Goal: Task Accomplishment & Management: Manage account settings

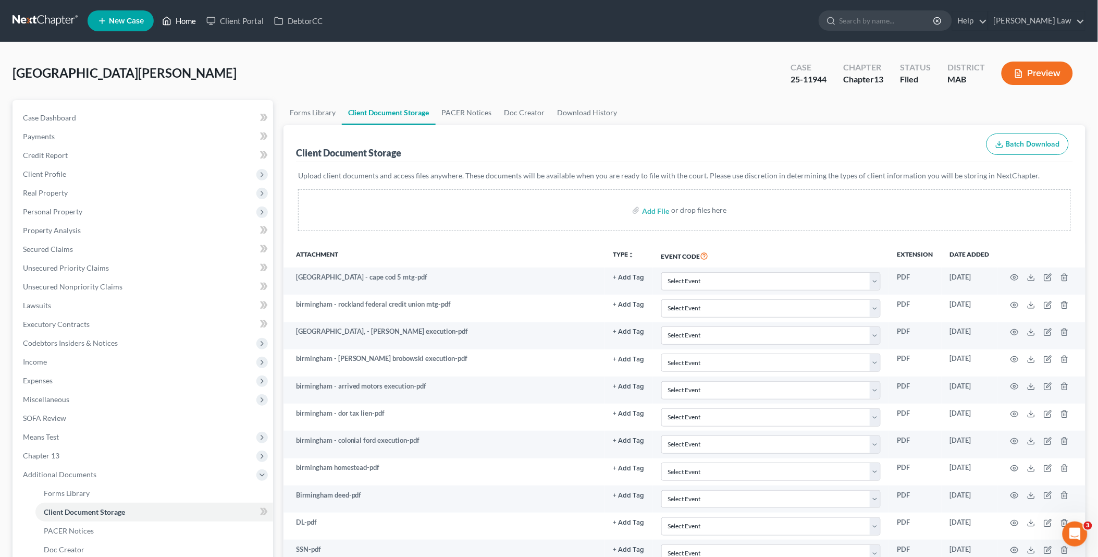
click at [185, 23] on link "Home" at bounding box center [179, 20] width 44 height 19
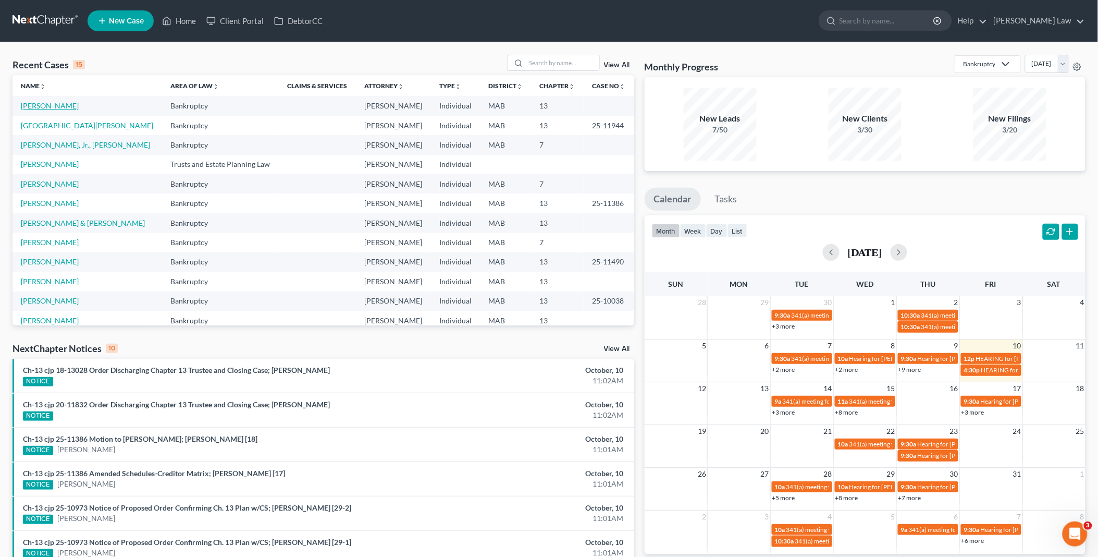
click at [58, 104] on link "[PERSON_NAME]" at bounding box center [50, 105] width 58 height 9
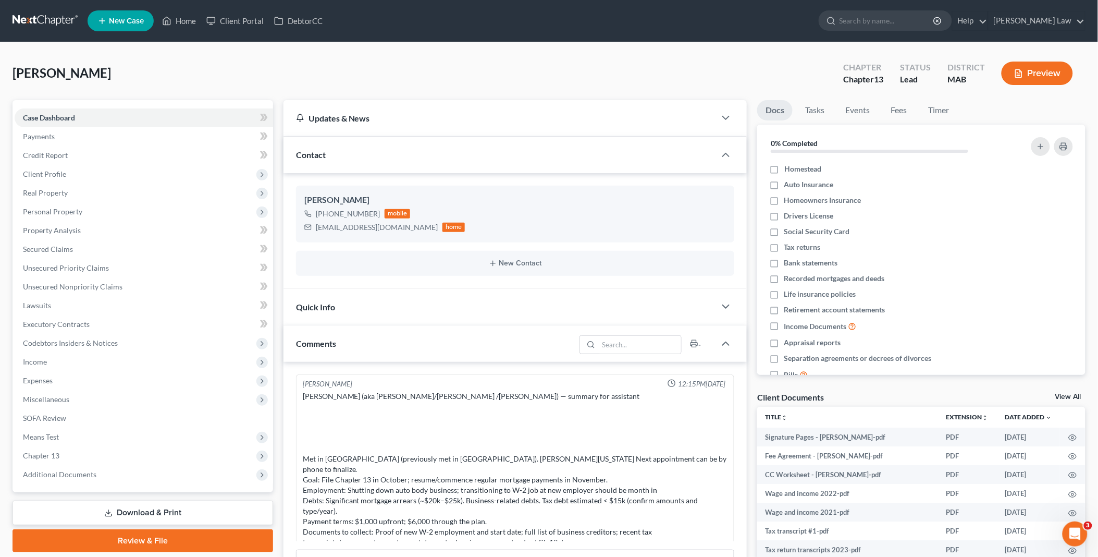
scroll to position [33, 0]
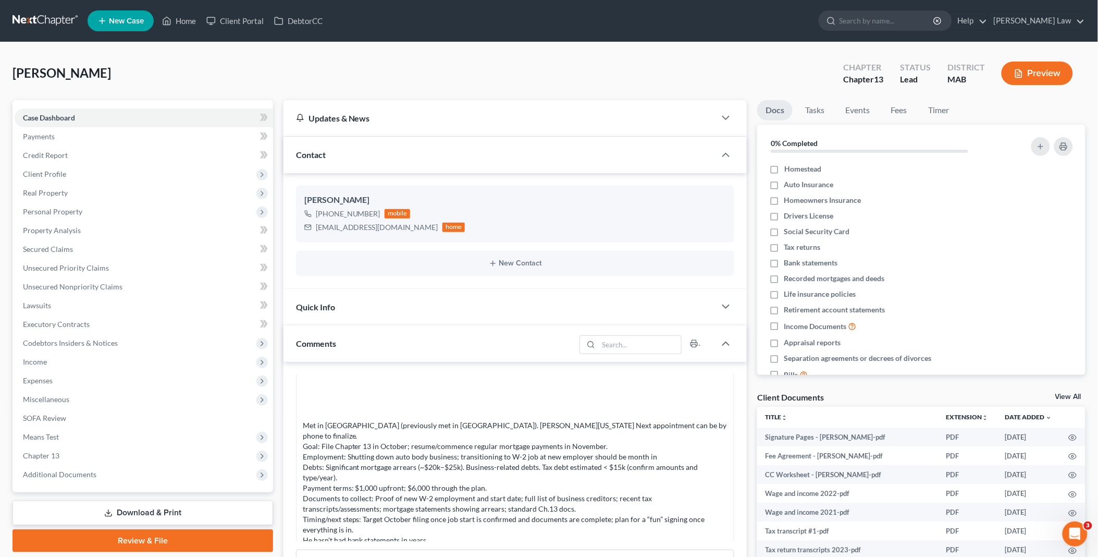
click at [1062, 396] on link "View All" at bounding box center [1069, 396] width 26 height 7
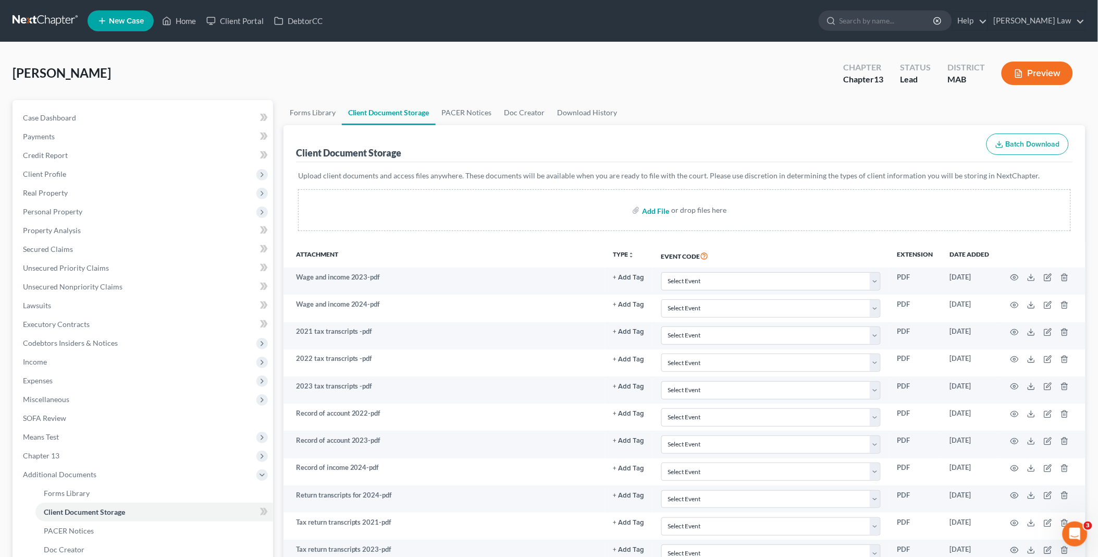
click at [661, 211] on input "file" at bounding box center [654, 210] width 25 height 19
type input "C:\fakepath\[PERSON_NAME] homestead.pdf"
click at [185, 18] on link "Home" at bounding box center [179, 20] width 44 height 19
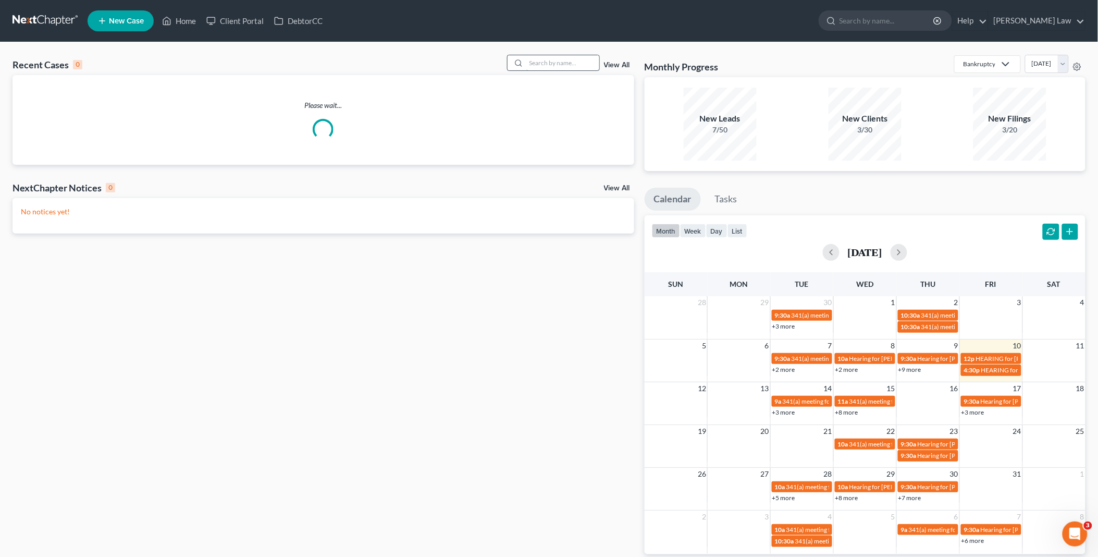
click at [558, 62] on input "search" at bounding box center [563, 62] width 73 height 15
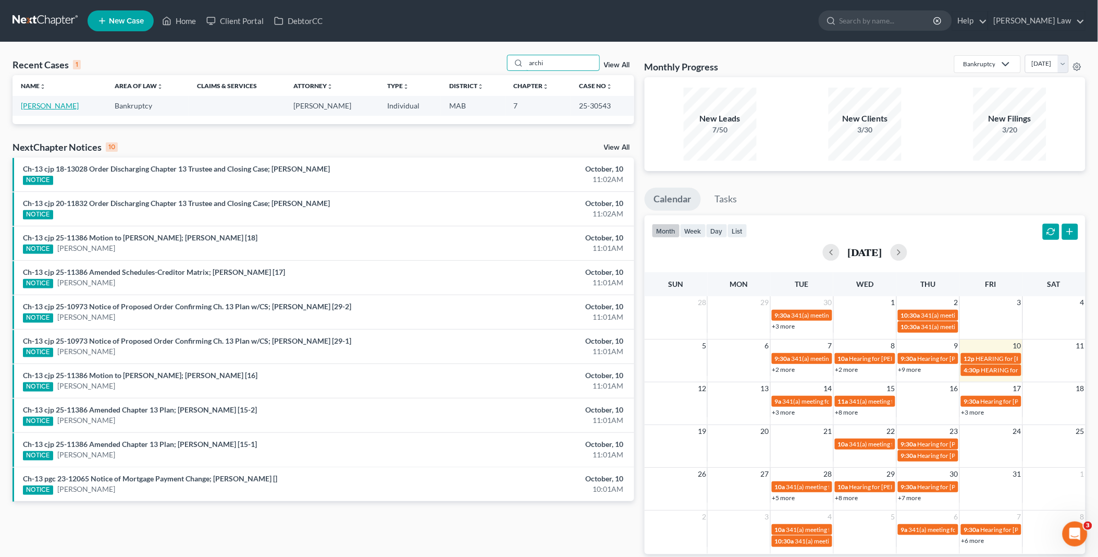
type input "archi"
click at [27, 106] on link "[PERSON_NAME]" at bounding box center [50, 105] width 58 height 9
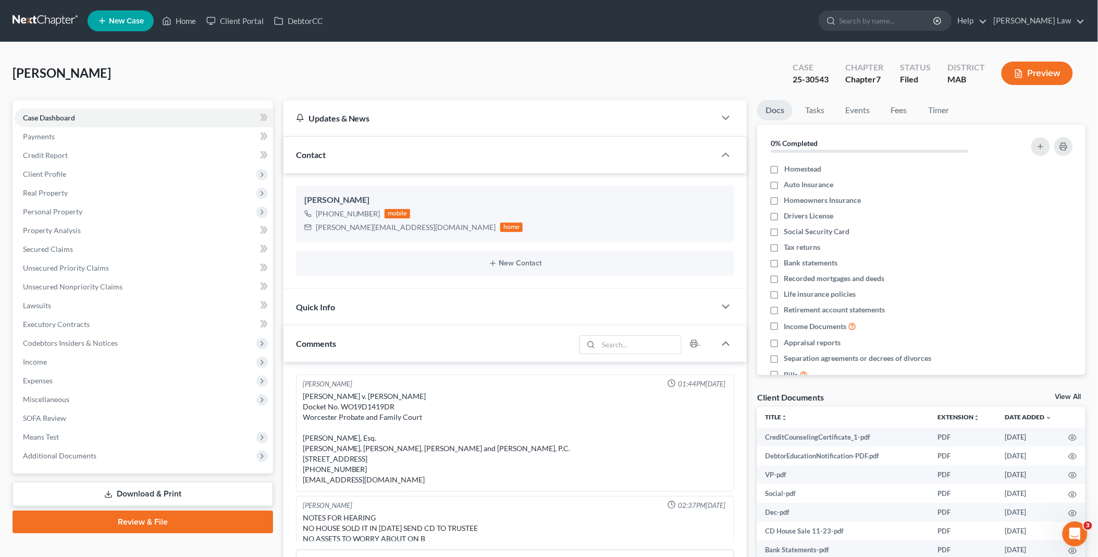
scroll to position [81, 0]
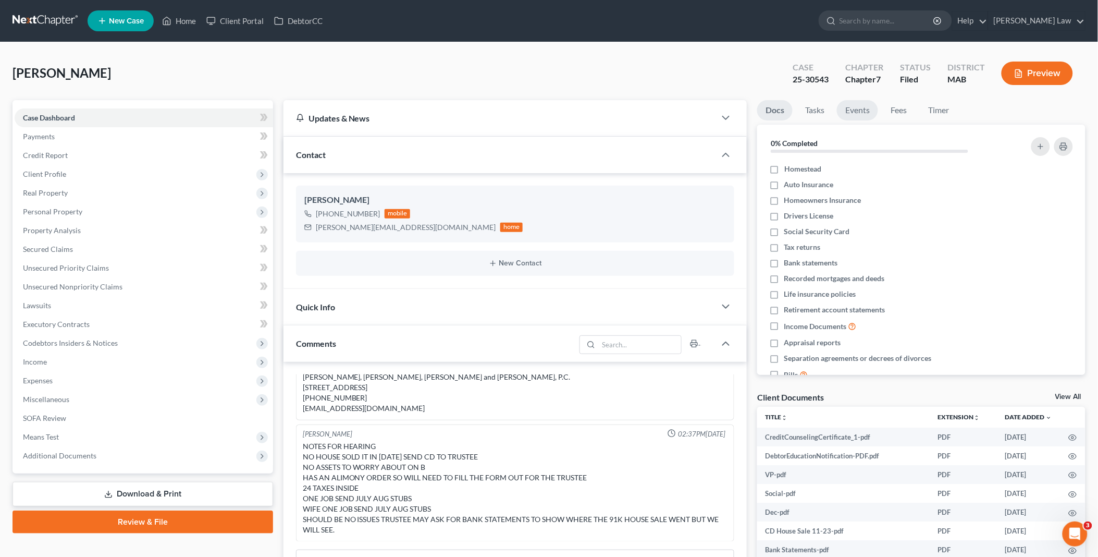
click at [858, 111] on link "Events" at bounding box center [857, 110] width 41 height 20
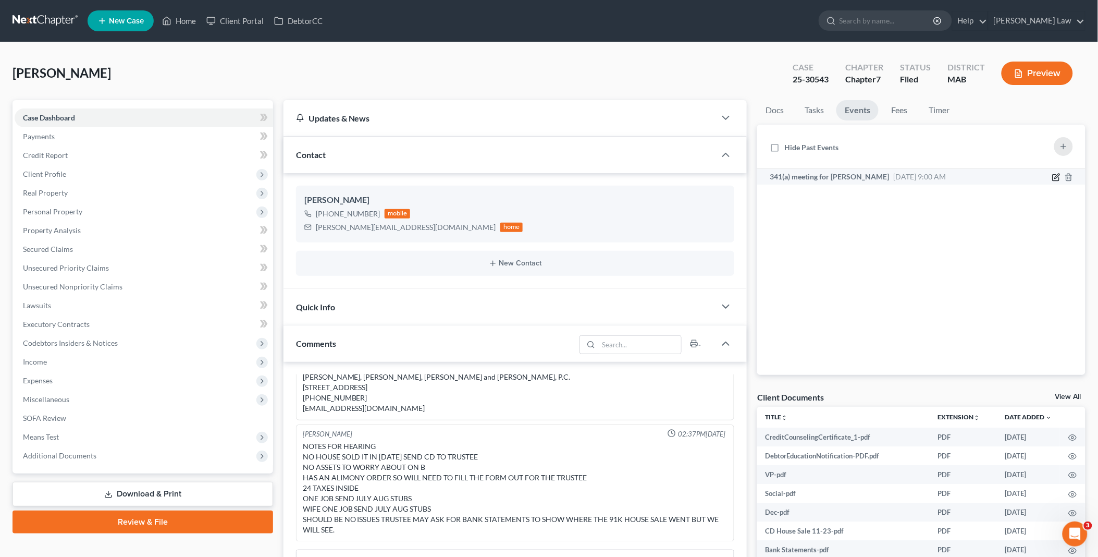
click at [1058, 175] on icon "button" at bounding box center [1057, 177] width 8 height 8
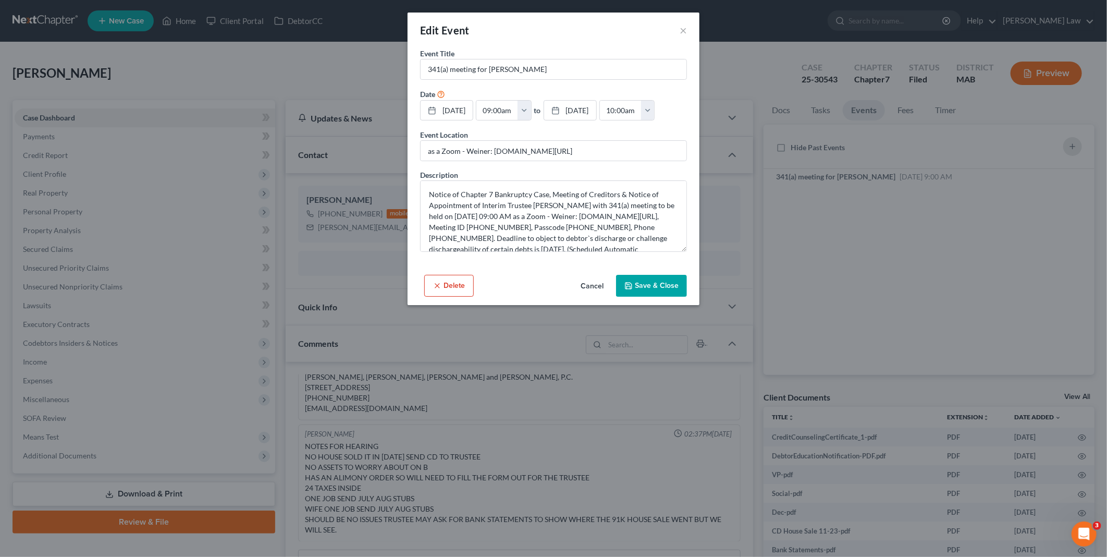
click at [591, 297] on button "Cancel" at bounding box center [592, 286] width 40 height 21
